Goal: Information Seeking & Learning: Learn about a topic

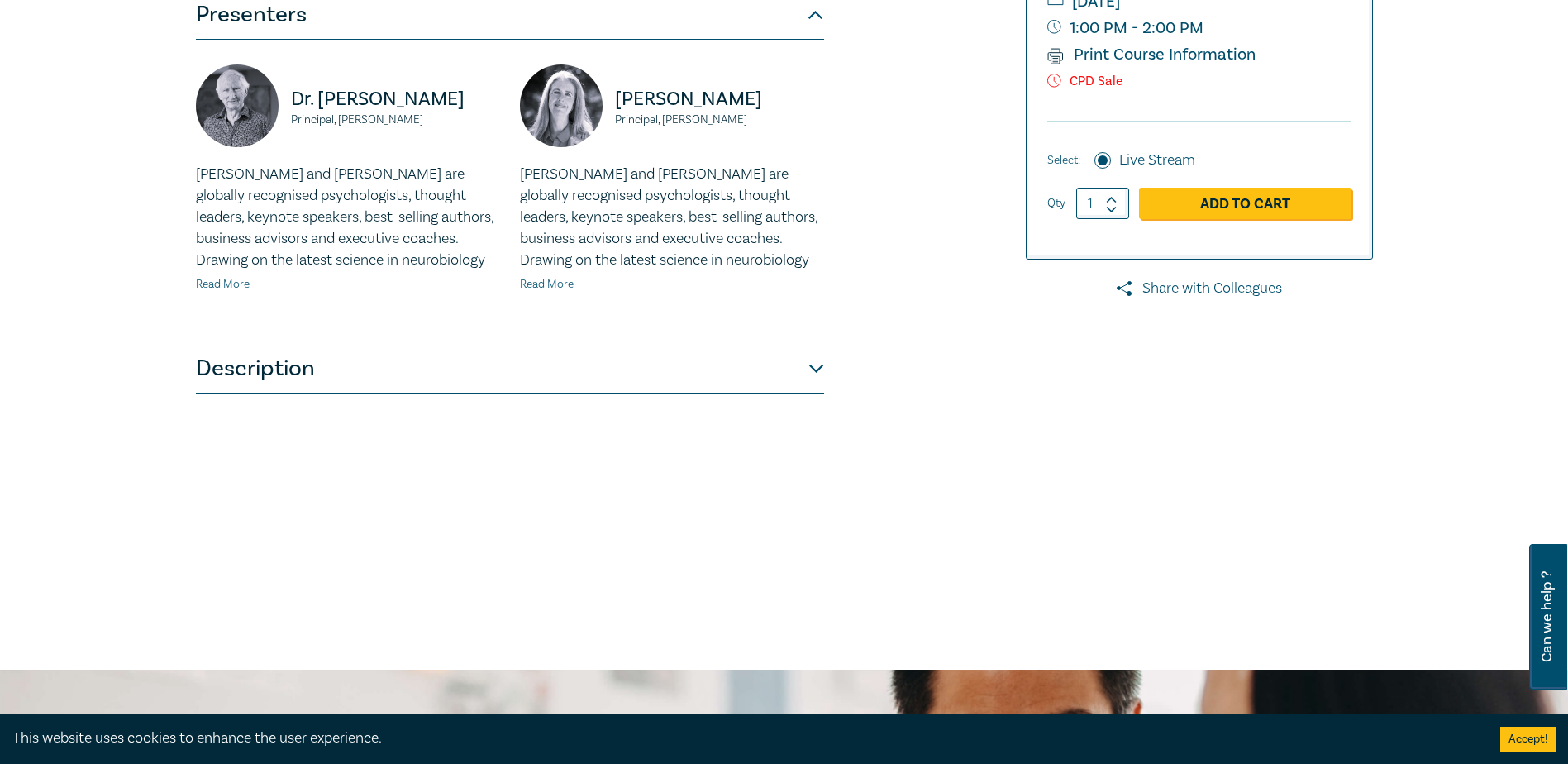
scroll to position [412, 0]
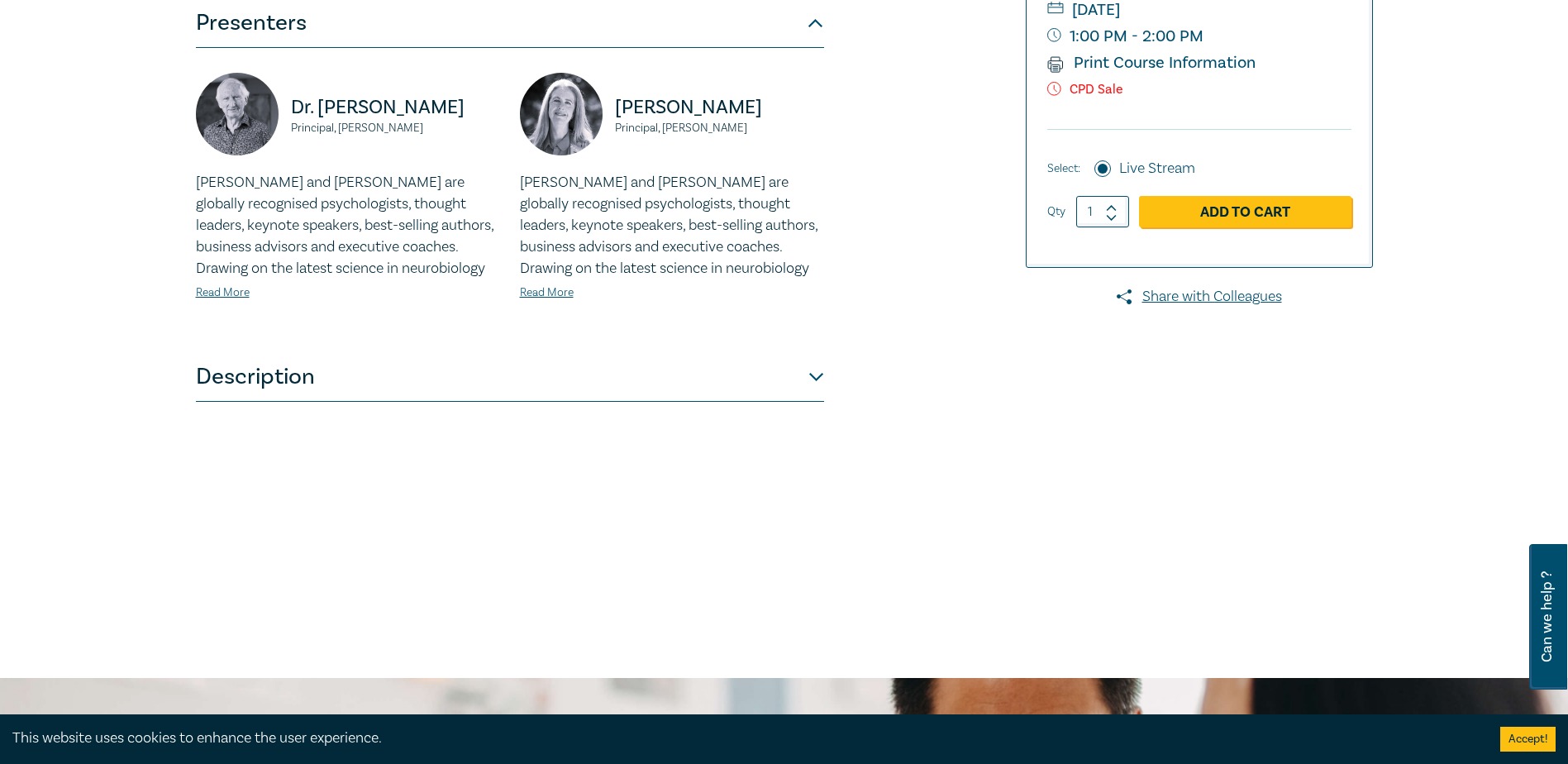
click at [807, 374] on button "Description" at bounding box center [510, 376] width 628 height 50
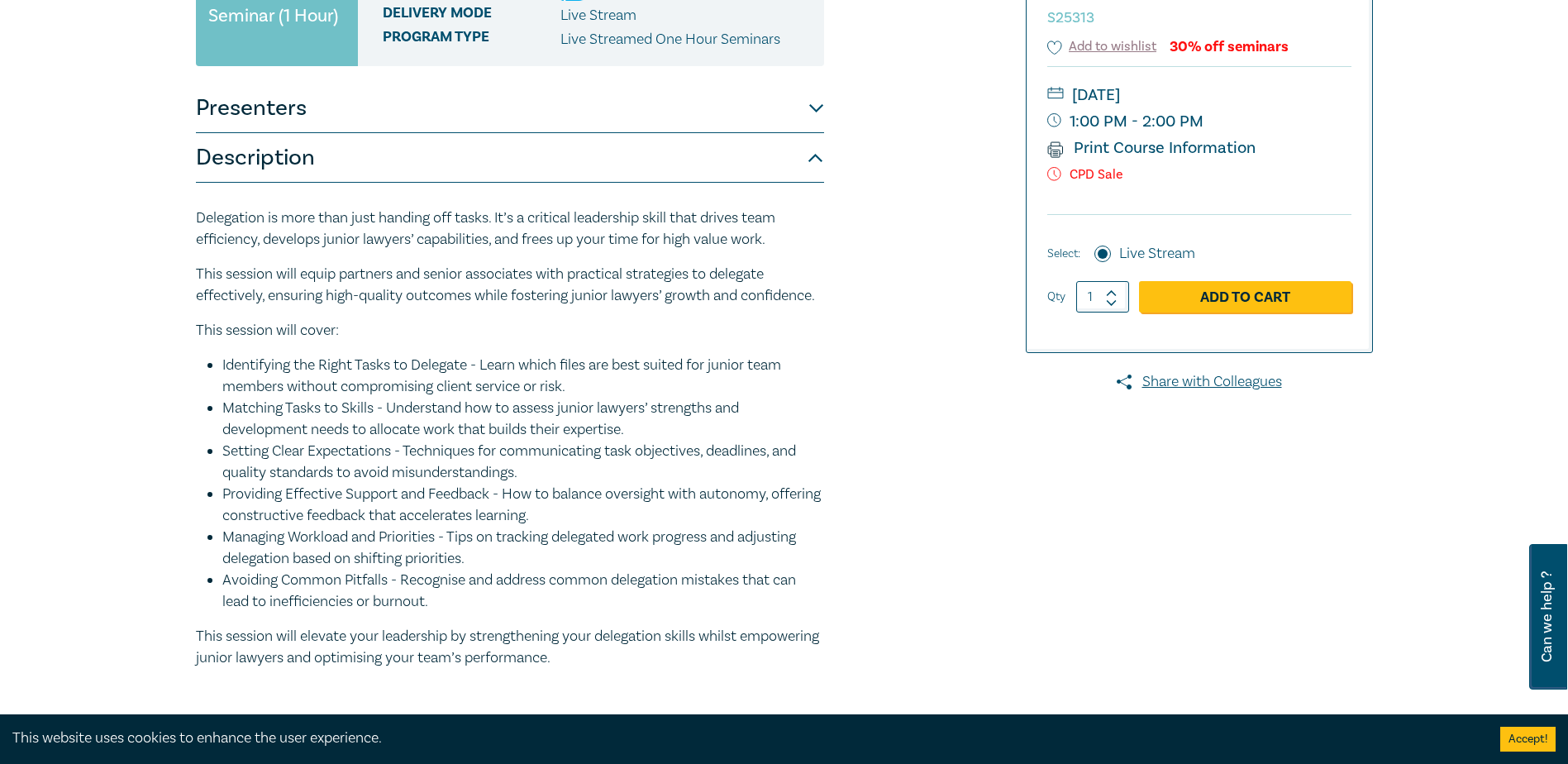
scroll to position [320, 0]
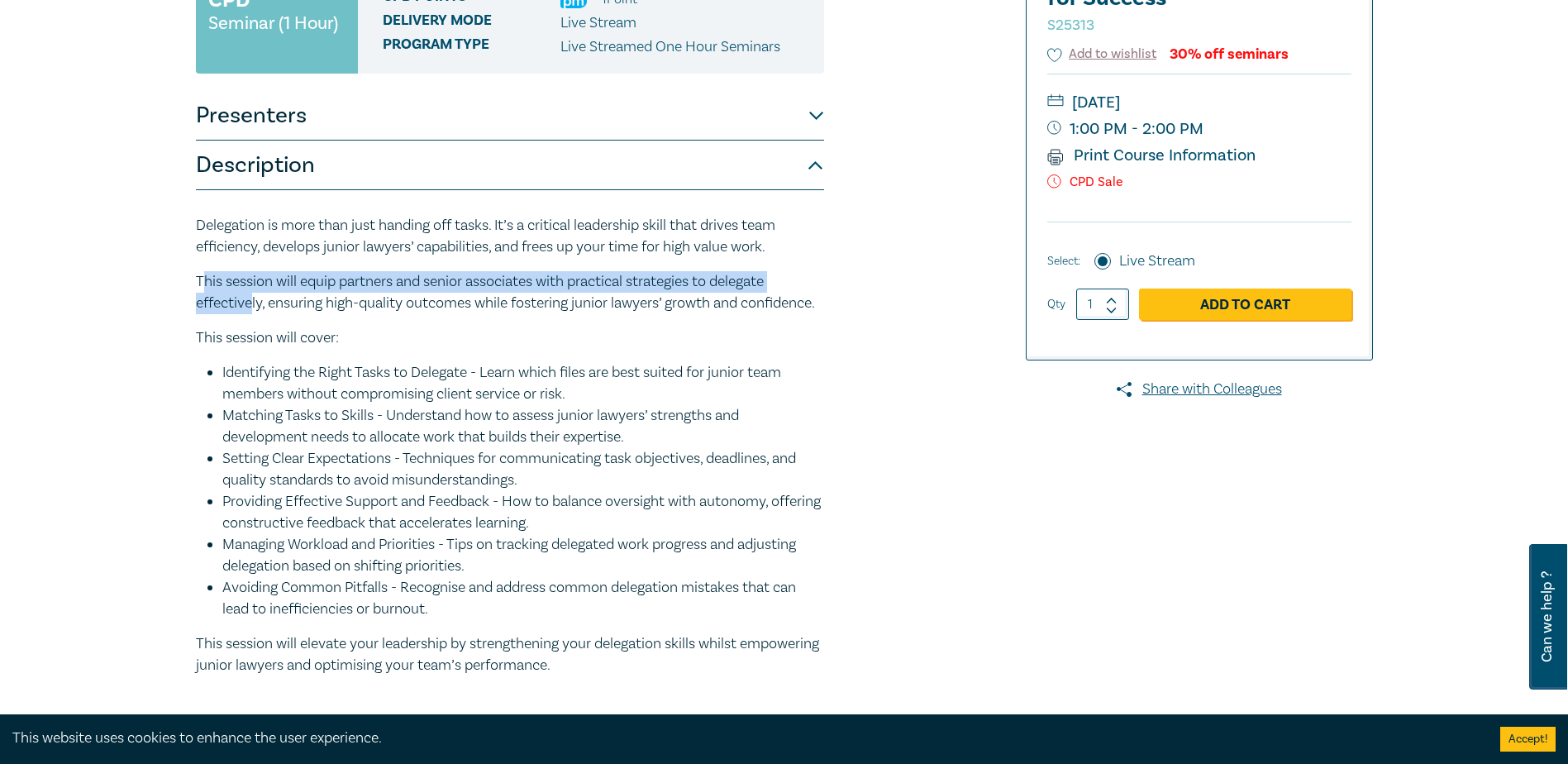
drag, startPoint x: 200, startPoint y: 280, endPoint x: 250, endPoint y: 311, distance: 58.8
click at [251, 311] on p "This session will equip partners and senior associates with practical strategie…" at bounding box center [510, 292] width 628 height 43
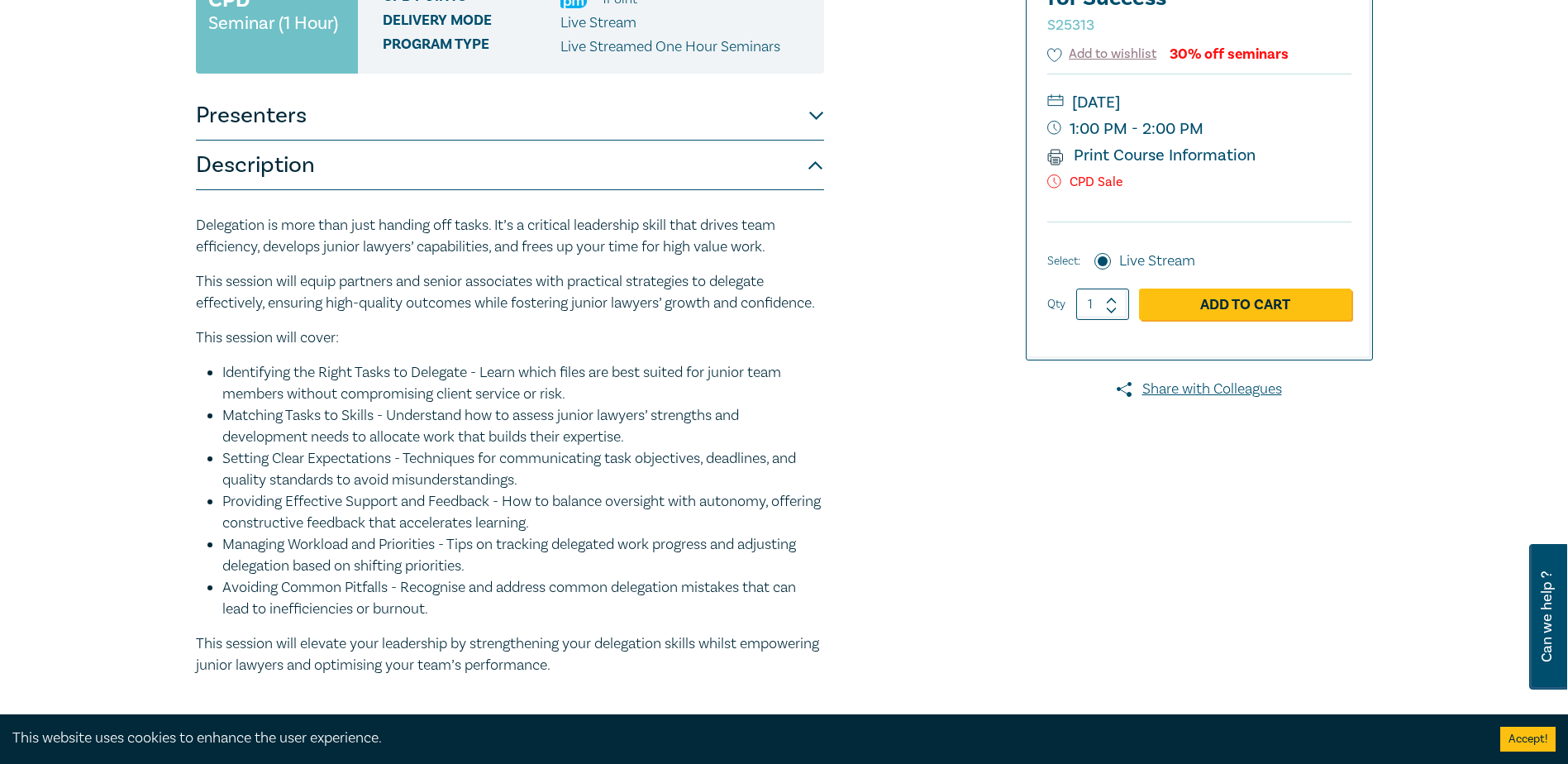
drag, startPoint x: 250, startPoint y: 311, endPoint x: 194, endPoint y: 280, distance: 64.0
click at [189, 282] on div "Mastering Delegation — Empowering Junior Lawyers for Success S25313 CPD Seminar…" at bounding box center [585, 289] width 797 height 849
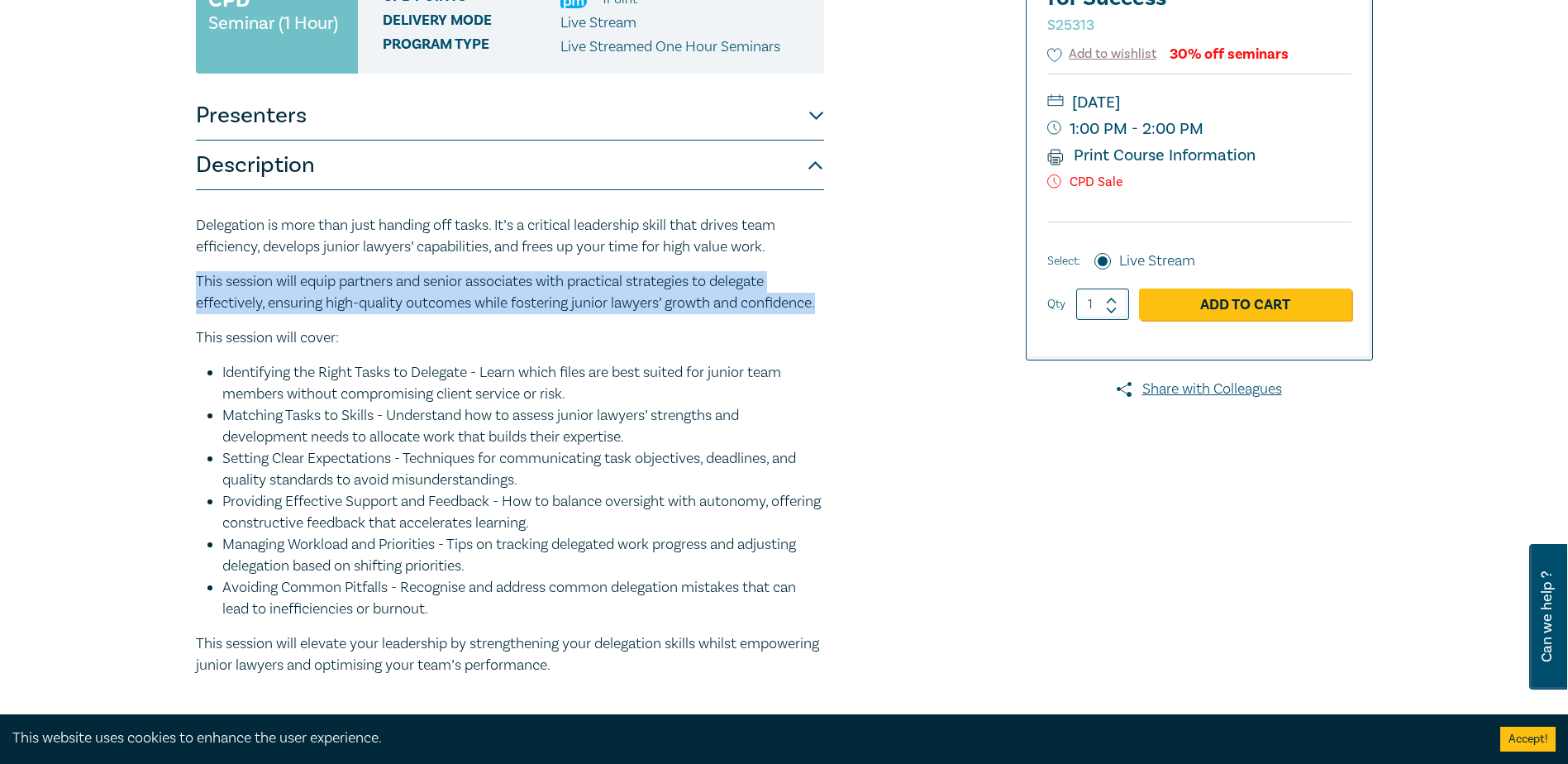
drag, startPoint x: 194, startPoint y: 279, endPoint x: 290, endPoint y: 324, distance: 106.0
click at [290, 324] on div "Mastering Delegation — Empowering Junior Lawyers for Success S25313 CPD Seminar…" at bounding box center [585, 289] width 797 height 849
drag, startPoint x: 290, startPoint y: 324, endPoint x: 243, endPoint y: 298, distance: 53.7
copy p "This session will equip partners and senior associates with practical strategie…"
click at [588, 405] on li "Identifying the Right Tasks to Delegate - Learn which files are best suited for…" at bounding box center [523, 383] width 602 height 43
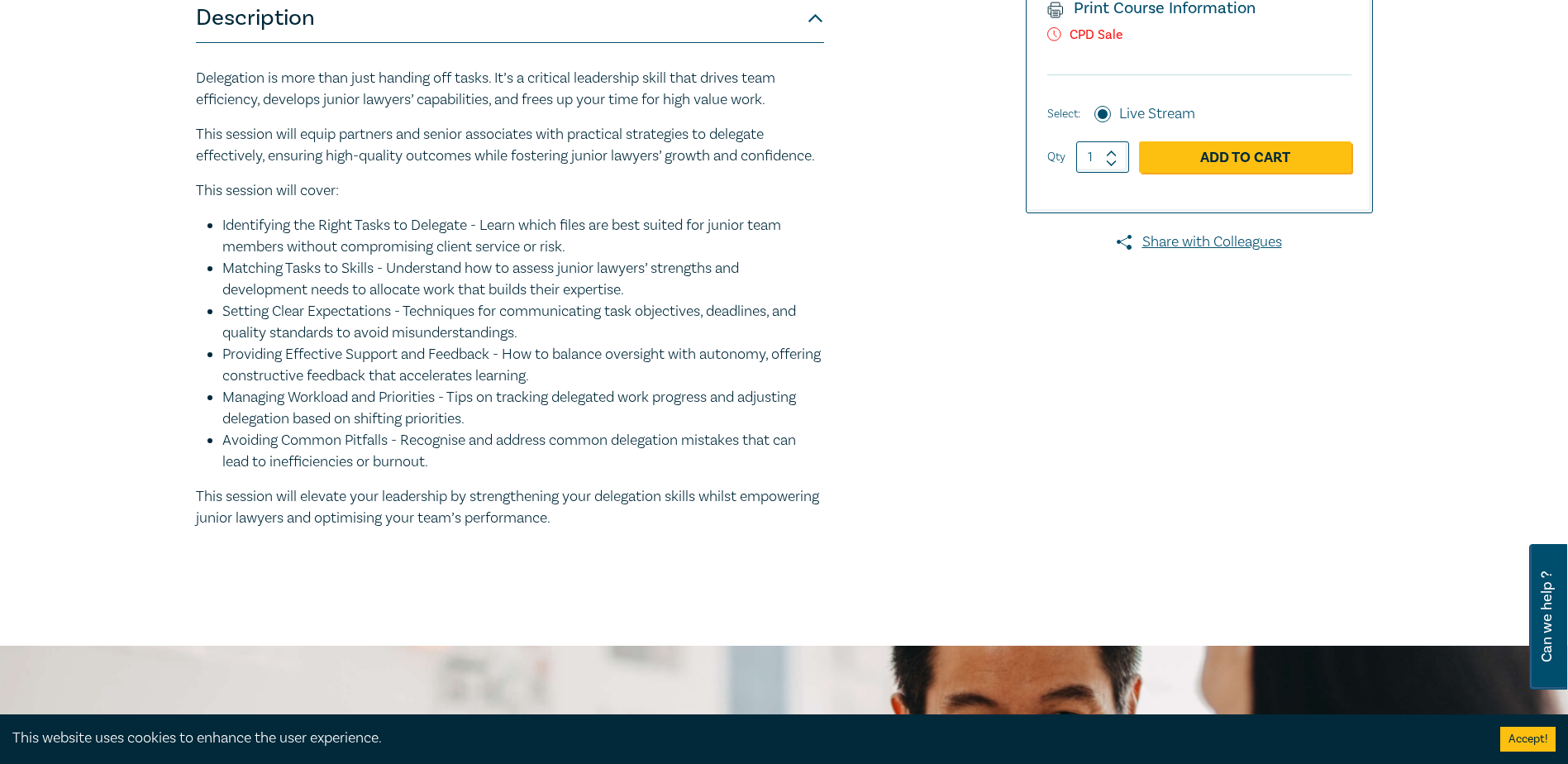
scroll to position [490, 0]
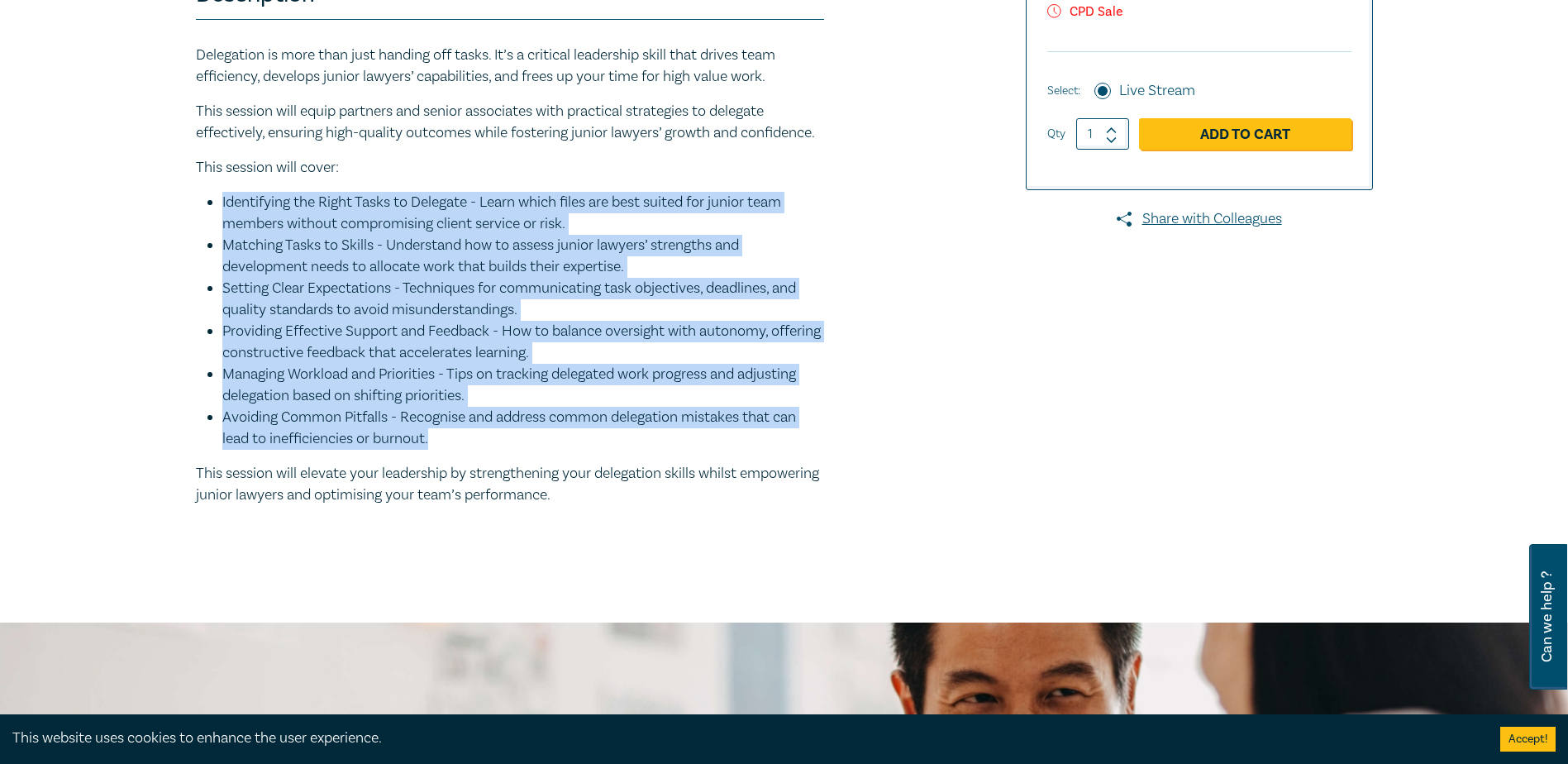
drag, startPoint x: 466, startPoint y: 461, endPoint x: 217, endPoint y: 216, distance: 349.3
click at [217, 216] on ul "Identifying the Right Tasks to Delegate - Learn which files are best suited for…" at bounding box center [510, 320] width 628 height 258
click at [633, 235] on li "Identifying the Right Tasks to Delegate - Learn which files are best suited for…" at bounding box center [523, 212] width 602 height 43
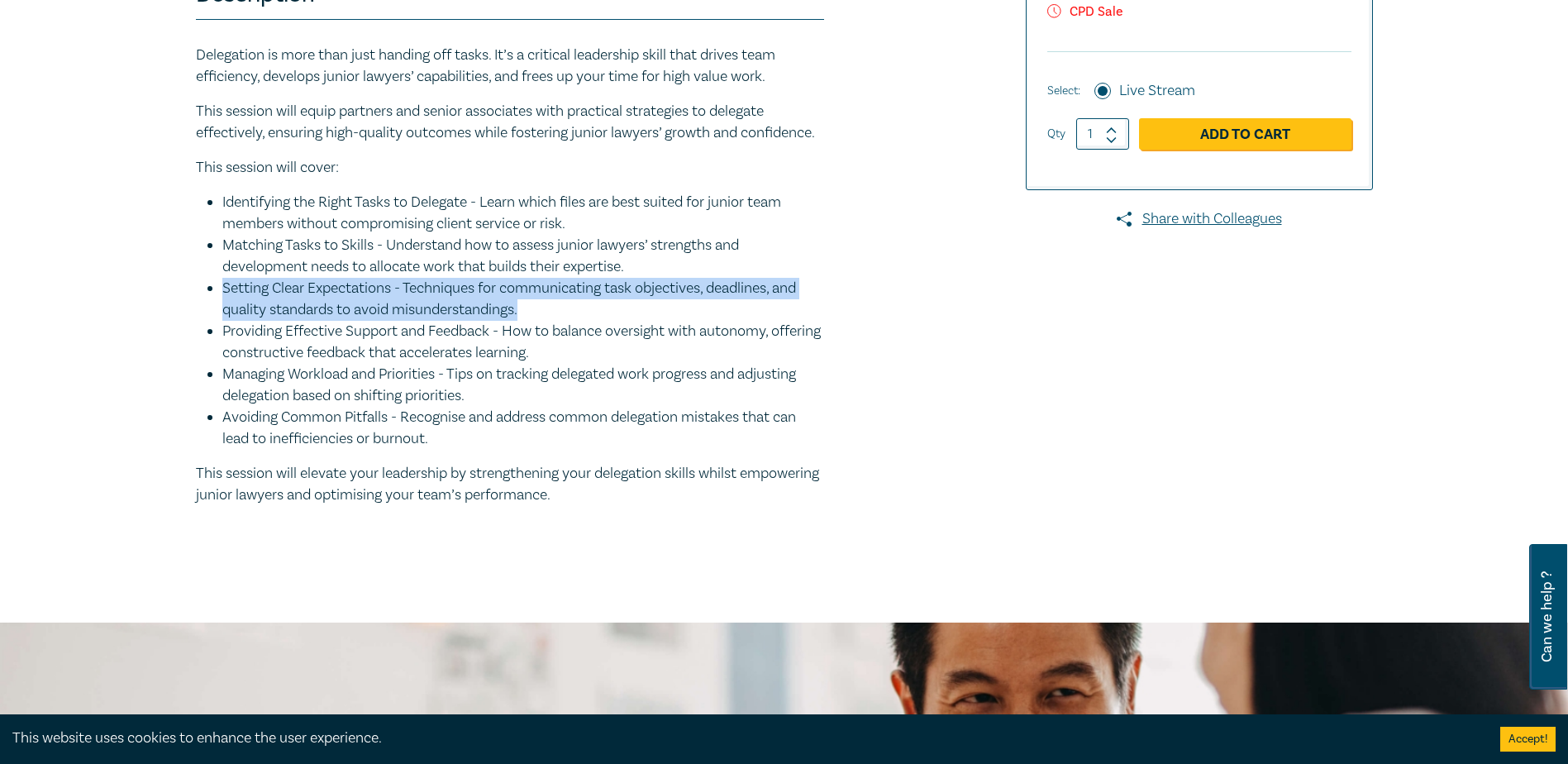
drag, startPoint x: 555, startPoint y: 328, endPoint x: 211, endPoint y: 307, distance: 344.6
click at [222, 307] on li "Setting Clear Expectations - Techniques for communicating task objectives, dead…" at bounding box center [523, 299] width 602 height 43
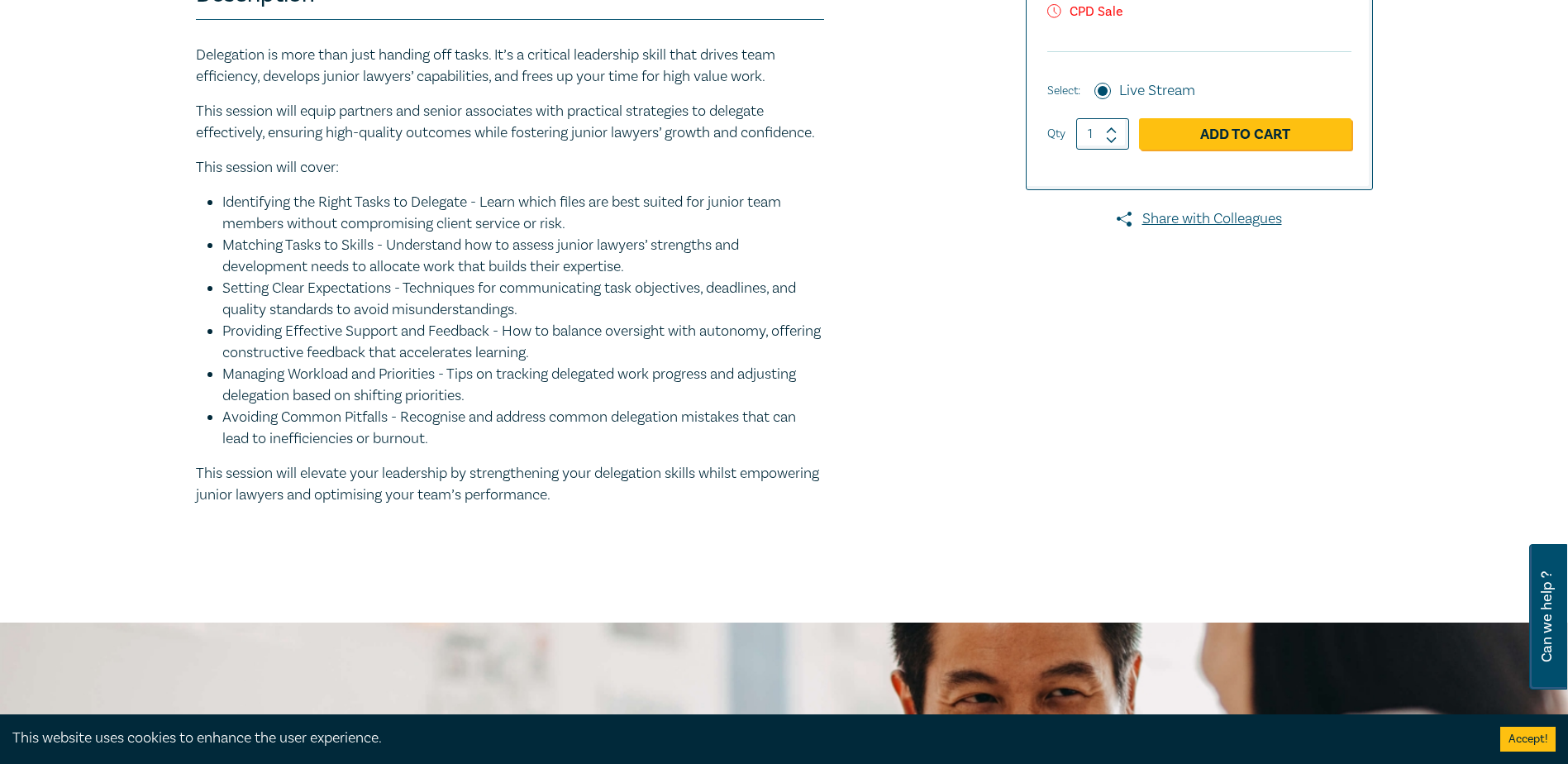
click at [596, 364] on li "Providing Effective Support and Feedback - How to balance oversight with autono…" at bounding box center [523, 342] width 602 height 43
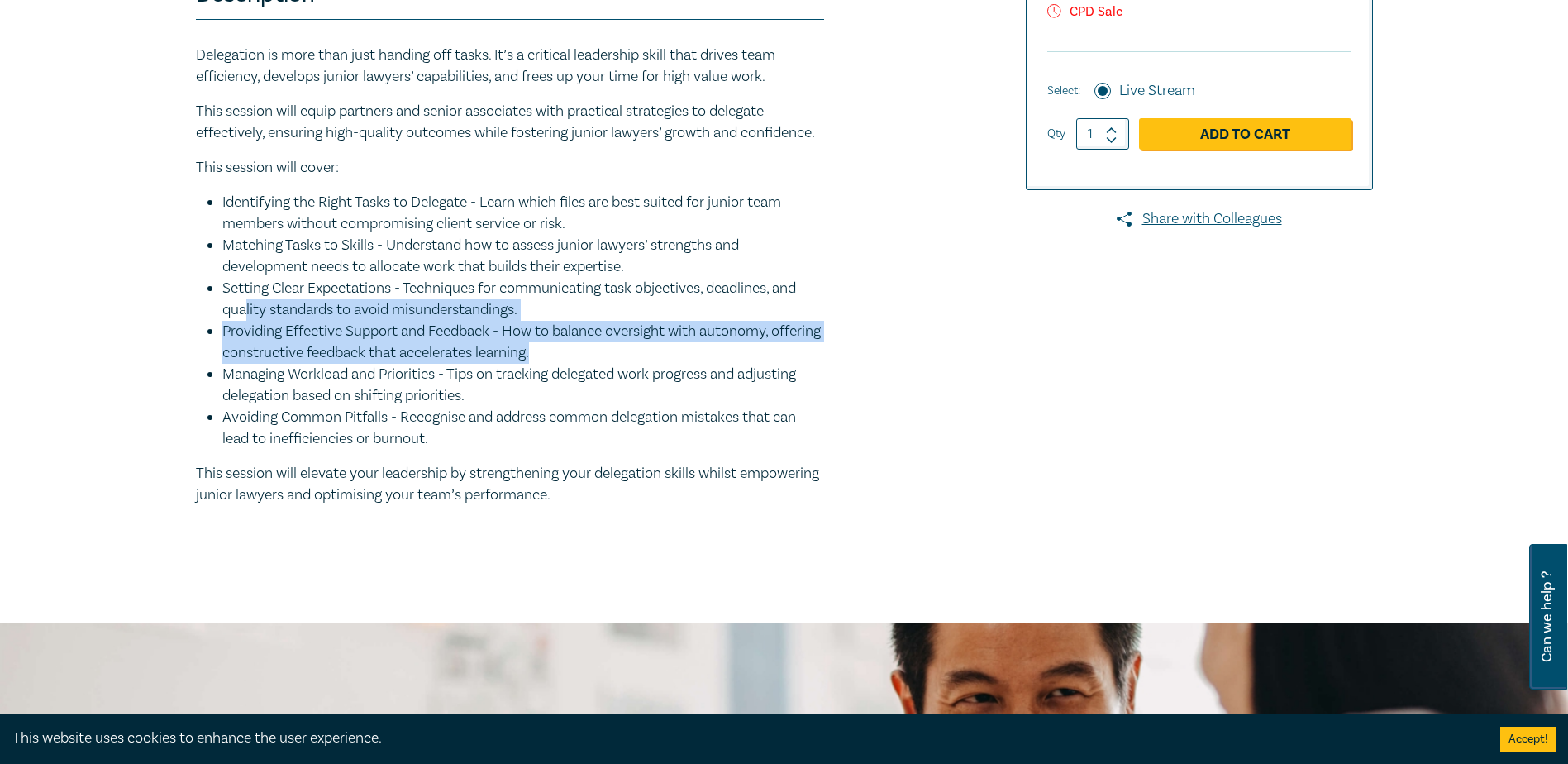
drag, startPoint x: 601, startPoint y: 379, endPoint x: 246, endPoint y: 322, distance: 359.5
click at [246, 322] on ul "Identifying the Right Tasks to Delegate - Learn which files are best suited for…" at bounding box center [510, 320] width 628 height 258
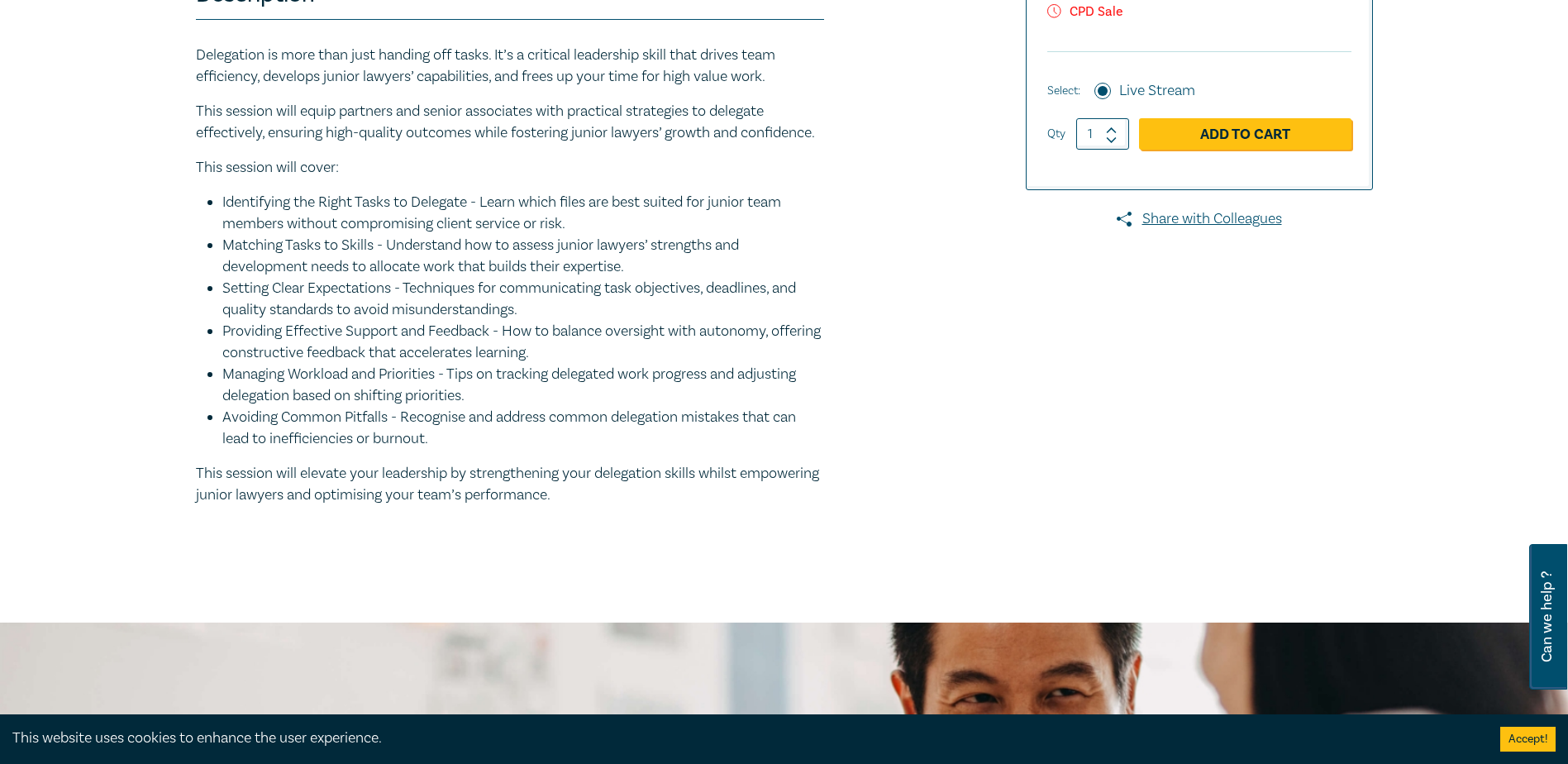
click at [635, 484] on p "This session will elevate your leadership by strengthening your delegation skil…" at bounding box center [510, 484] width 628 height 43
click at [512, 450] on li "Avoiding Common Pitfalls - Recognise and address common delegation mistakes tha…" at bounding box center [523, 427] width 602 height 43
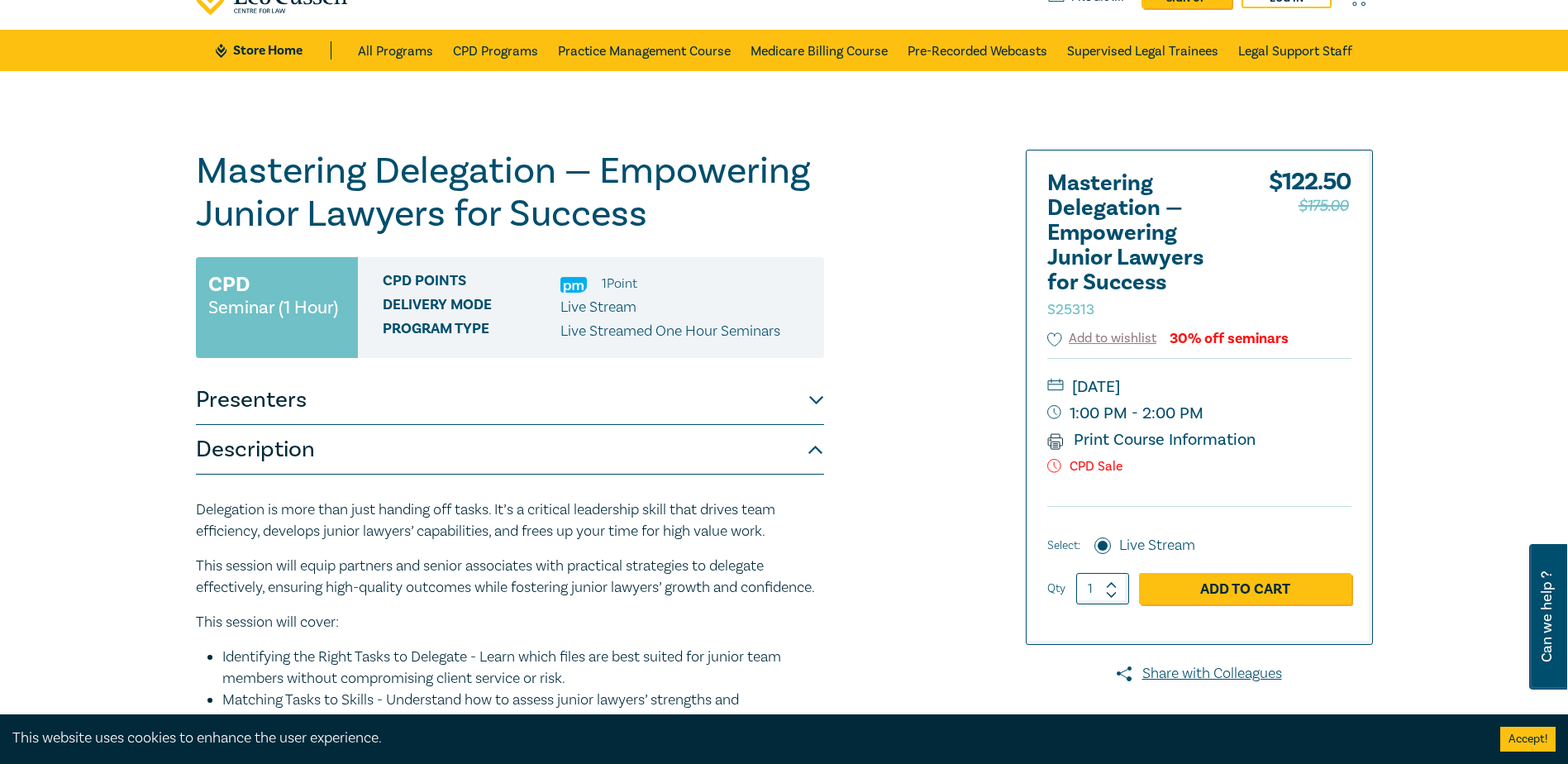
scroll to position [0, 0]
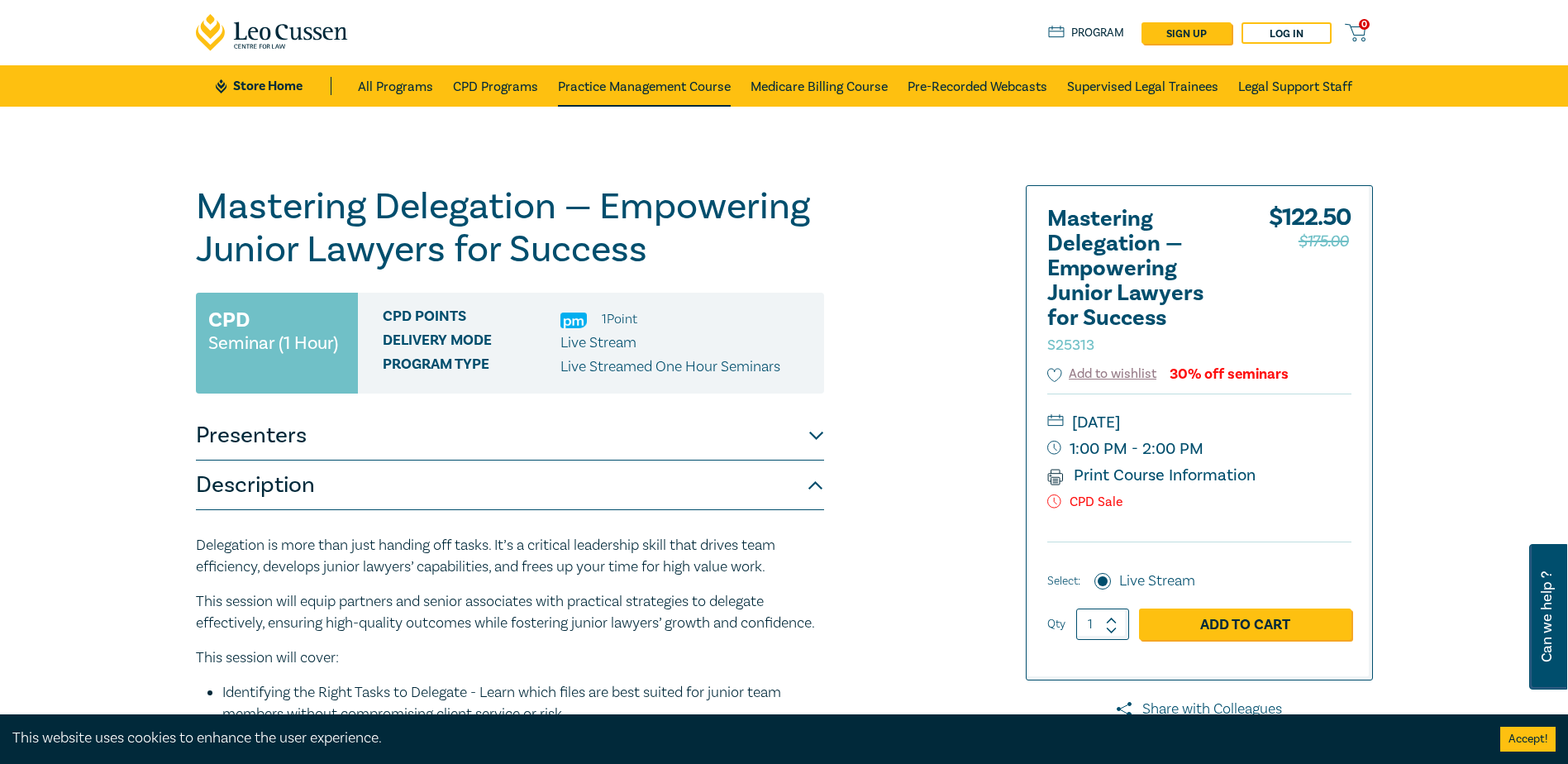
click at [661, 81] on link "Practice Management Course" at bounding box center [645, 86] width 173 height 41
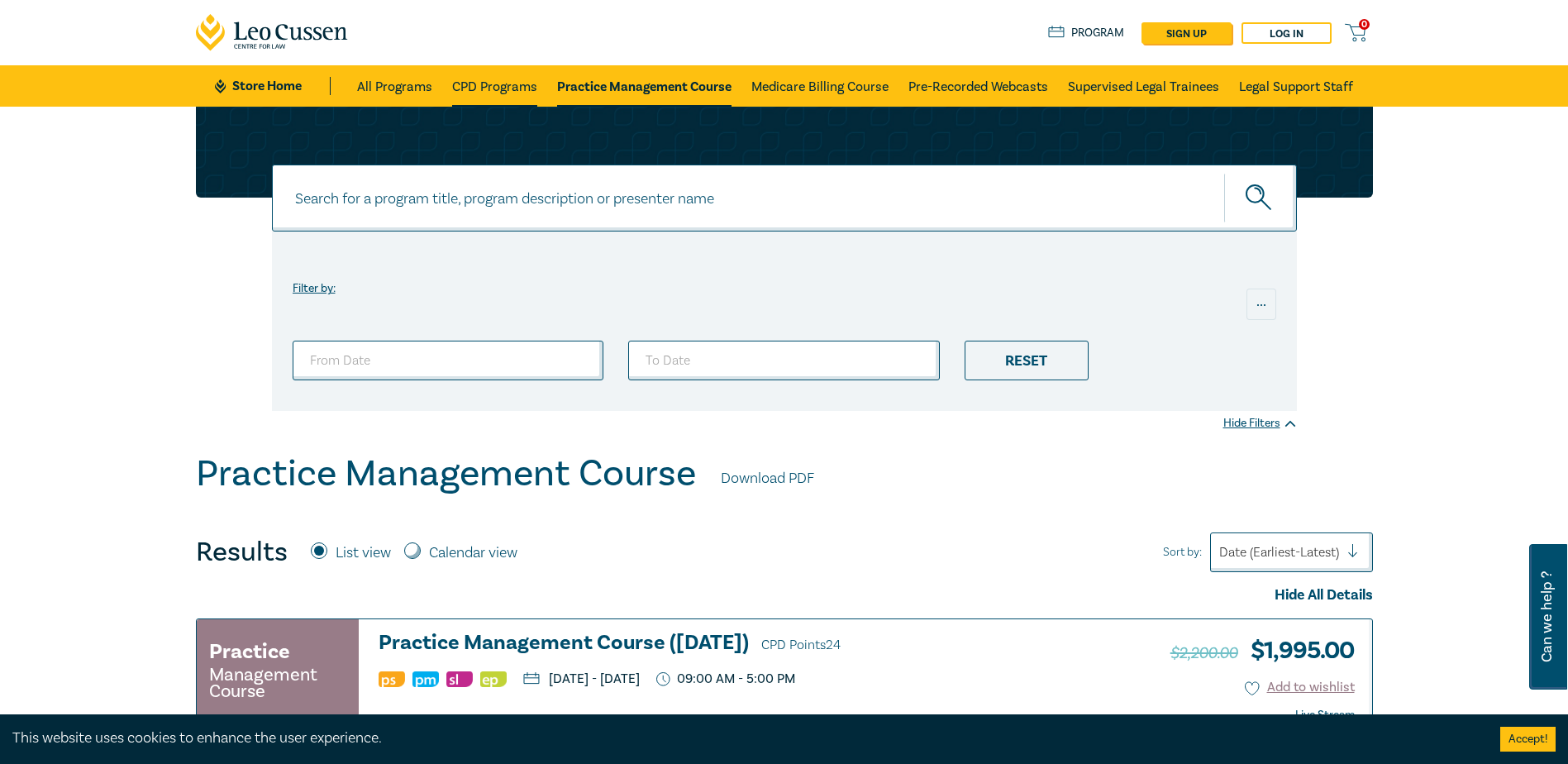
click at [493, 85] on link "CPD Programs" at bounding box center [494, 86] width 85 height 41
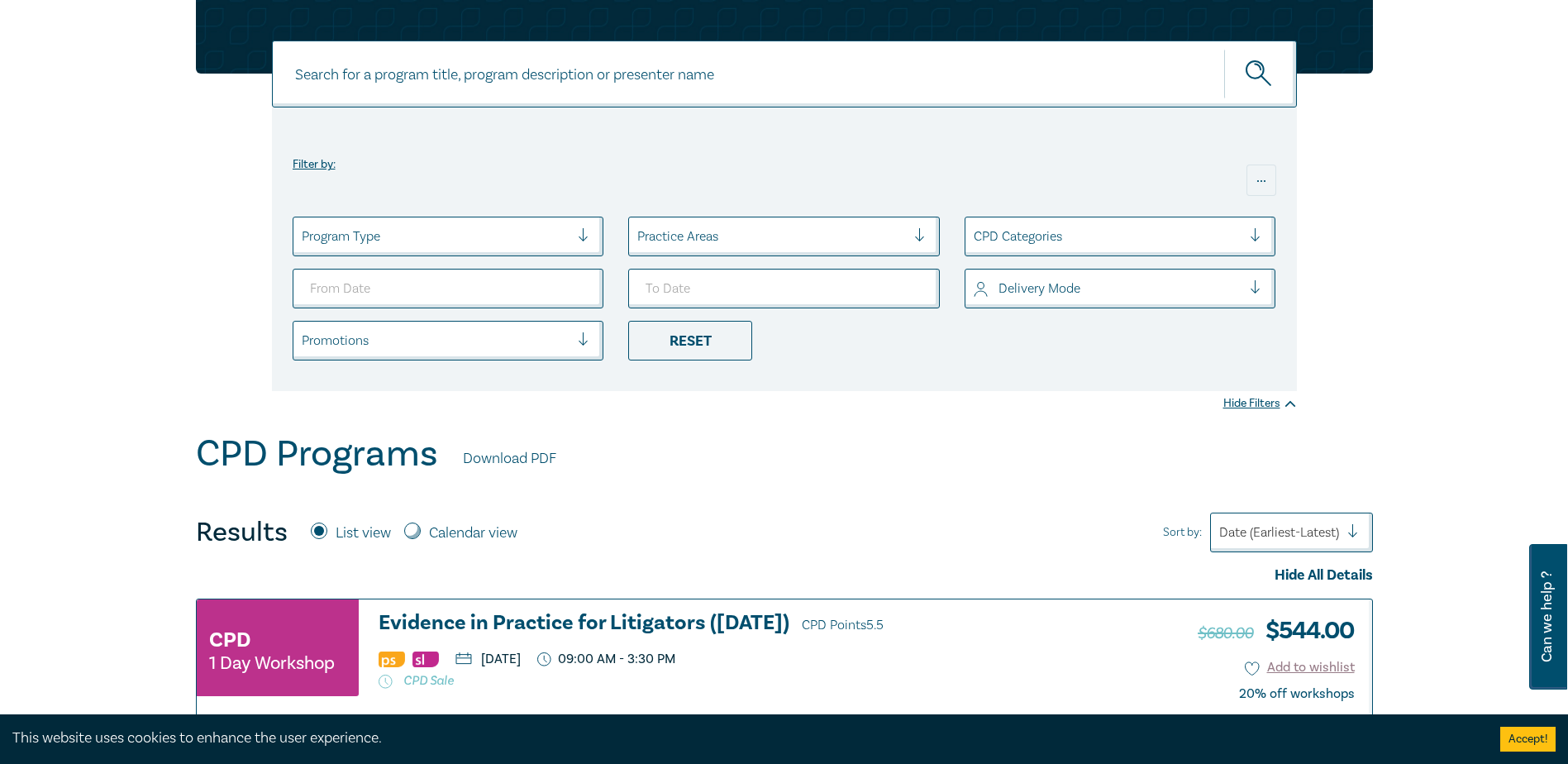
scroll to position [114, 0]
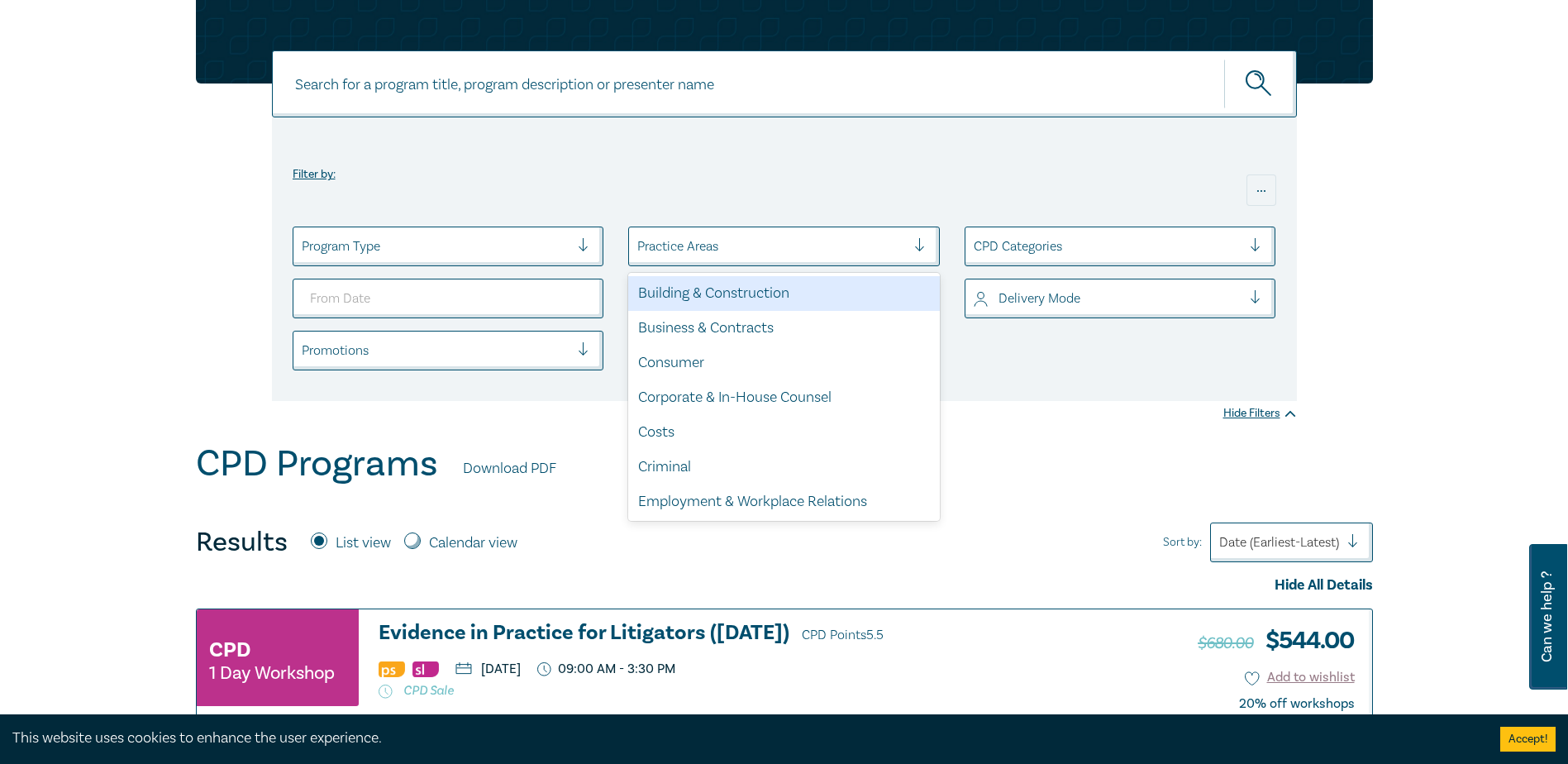
click at [920, 244] on div at bounding box center [927, 247] width 25 height 17
click at [912, 233] on div "Practice Areas" at bounding box center [771, 246] width 285 height 28
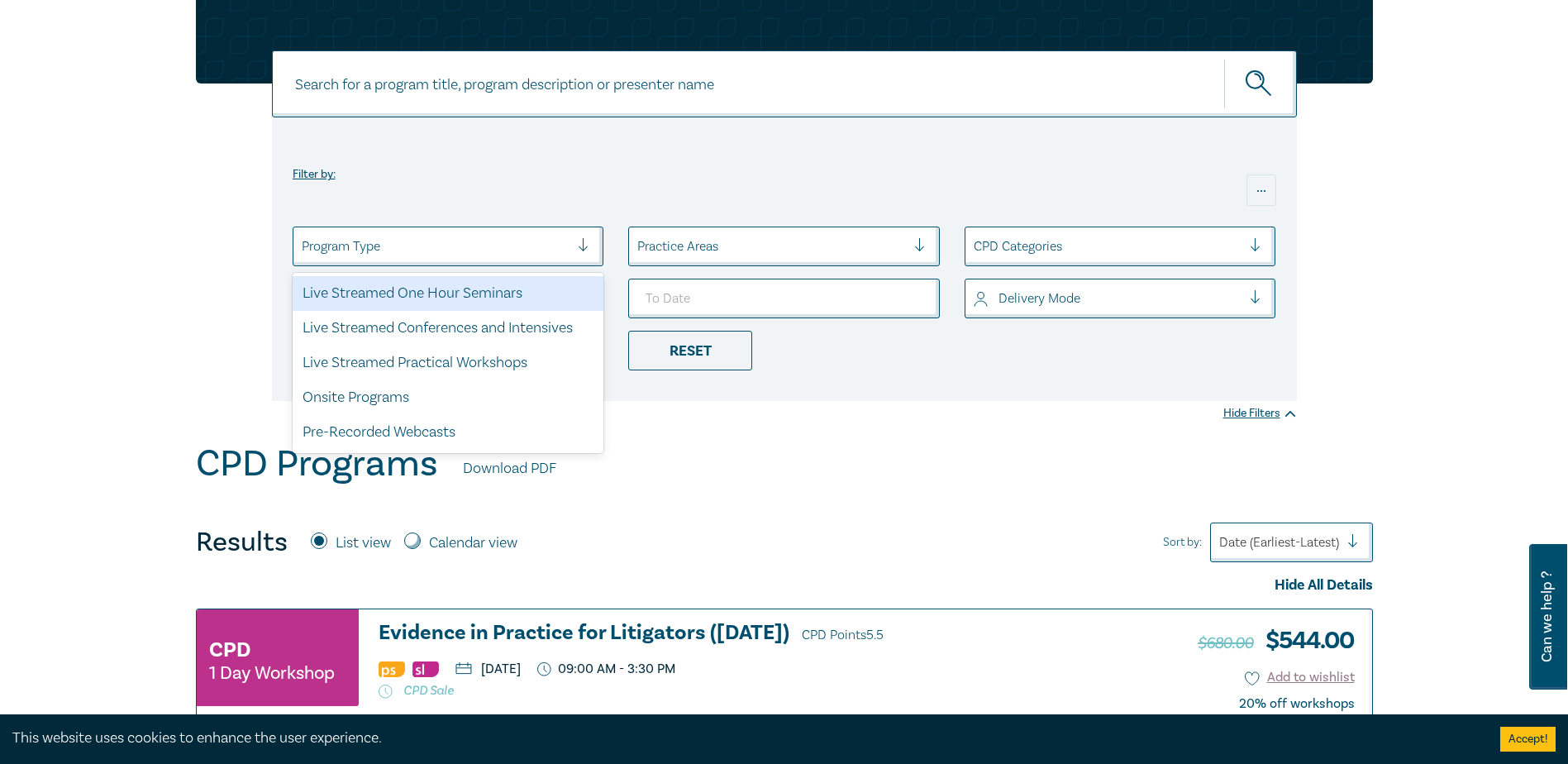
click at [566, 243] on div at bounding box center [436, 247] width 269 height 22
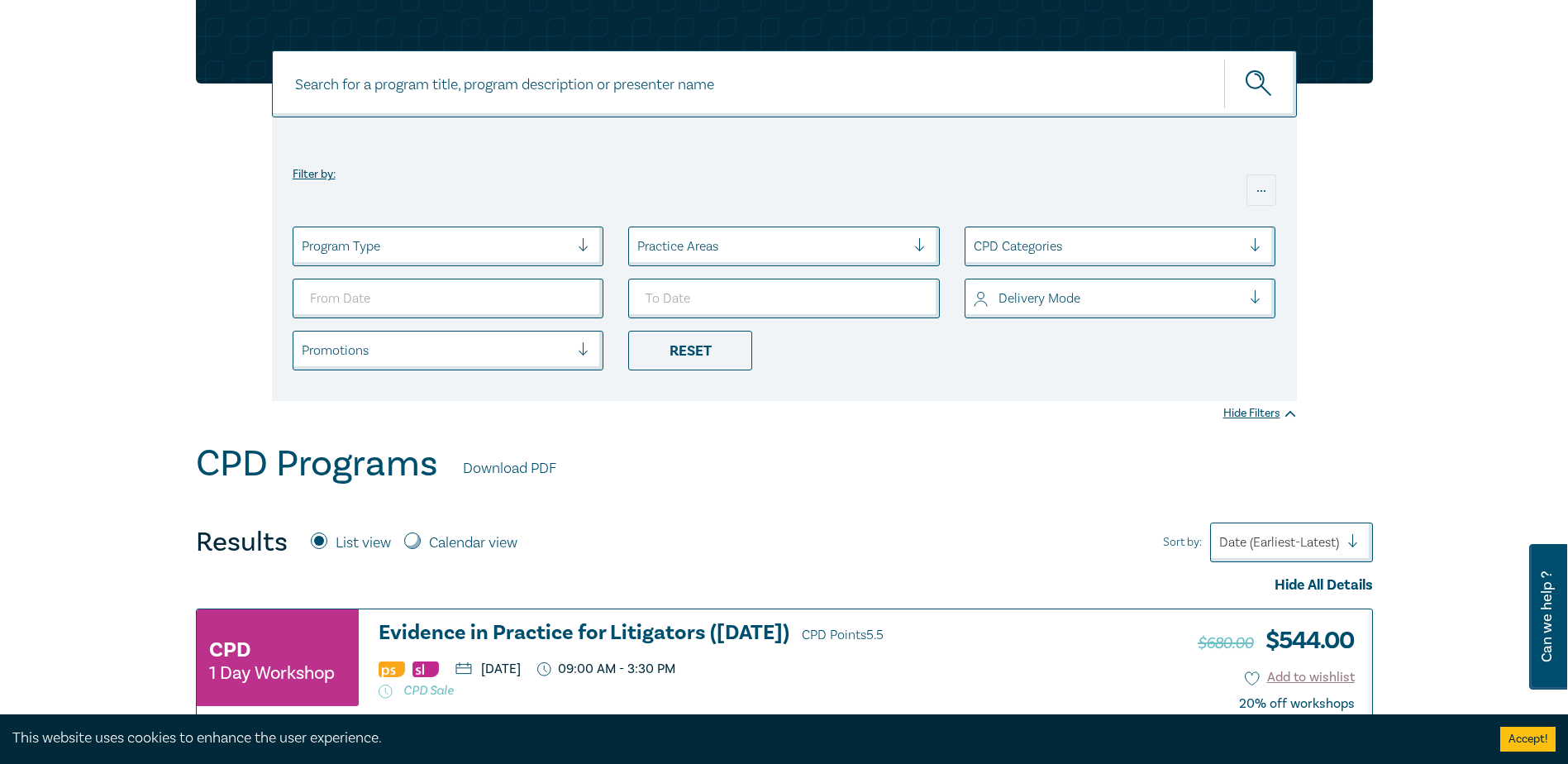
click at [566, 243] on div at bounding box center [436, 247] width 269 height 22
click at [1111, 237] on div at bounding box center [1108, 247] width 269 height 22
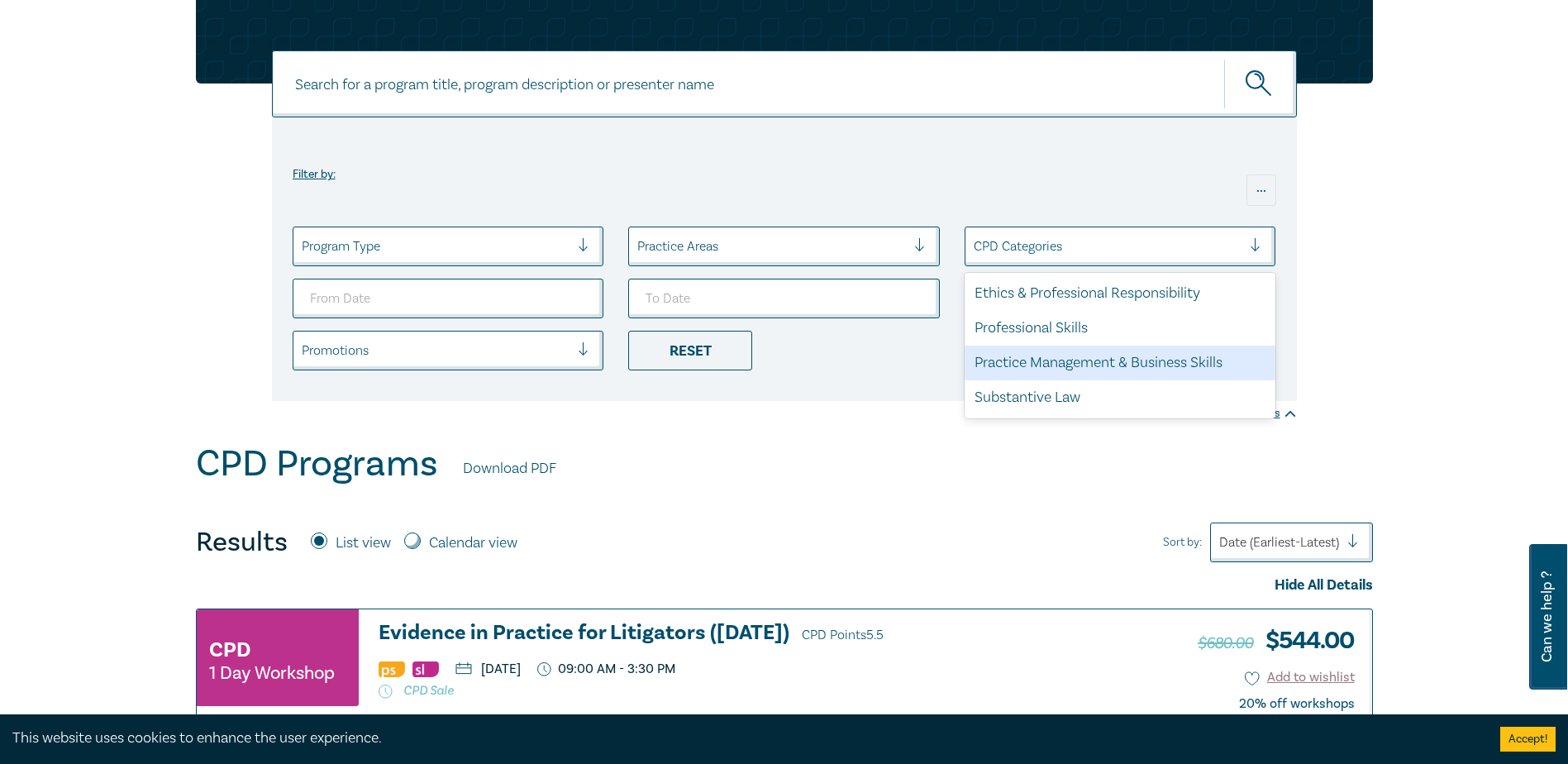
click at [1127, 361] on div "Practice Management & Business Skills" at bounding box center [1120, 363] width 311 height 34
